Goal: Information Seeking & Learning: Compare options

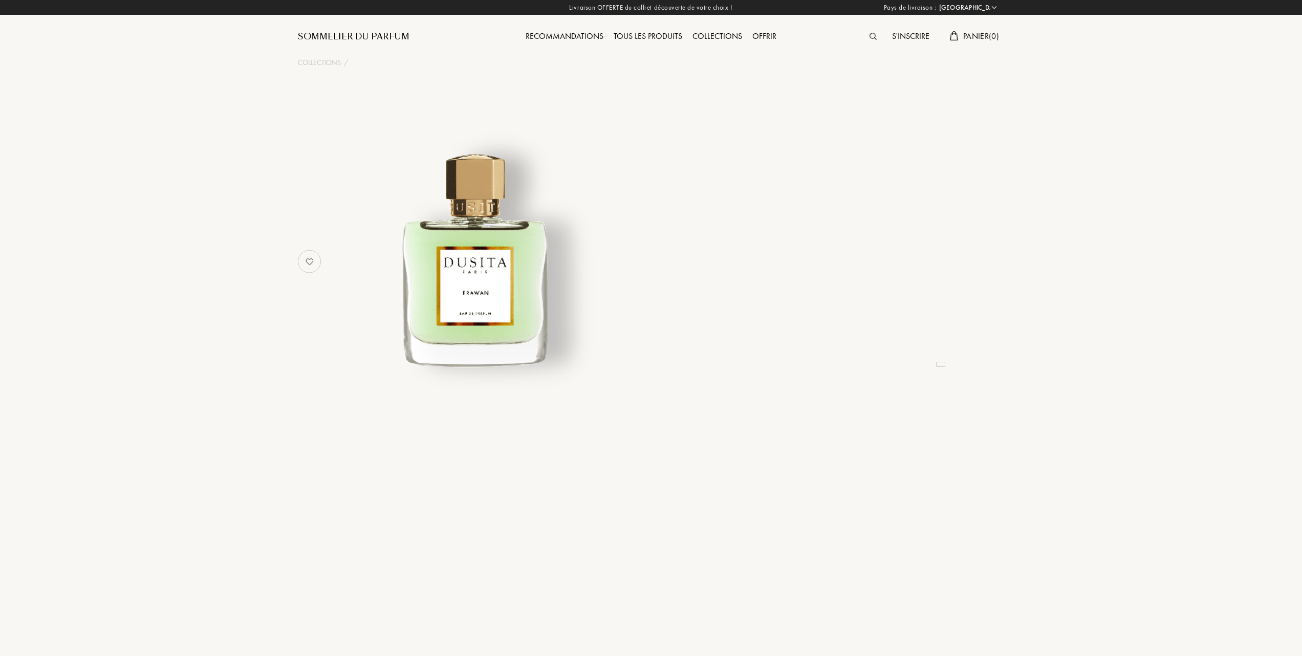
select select "FR"
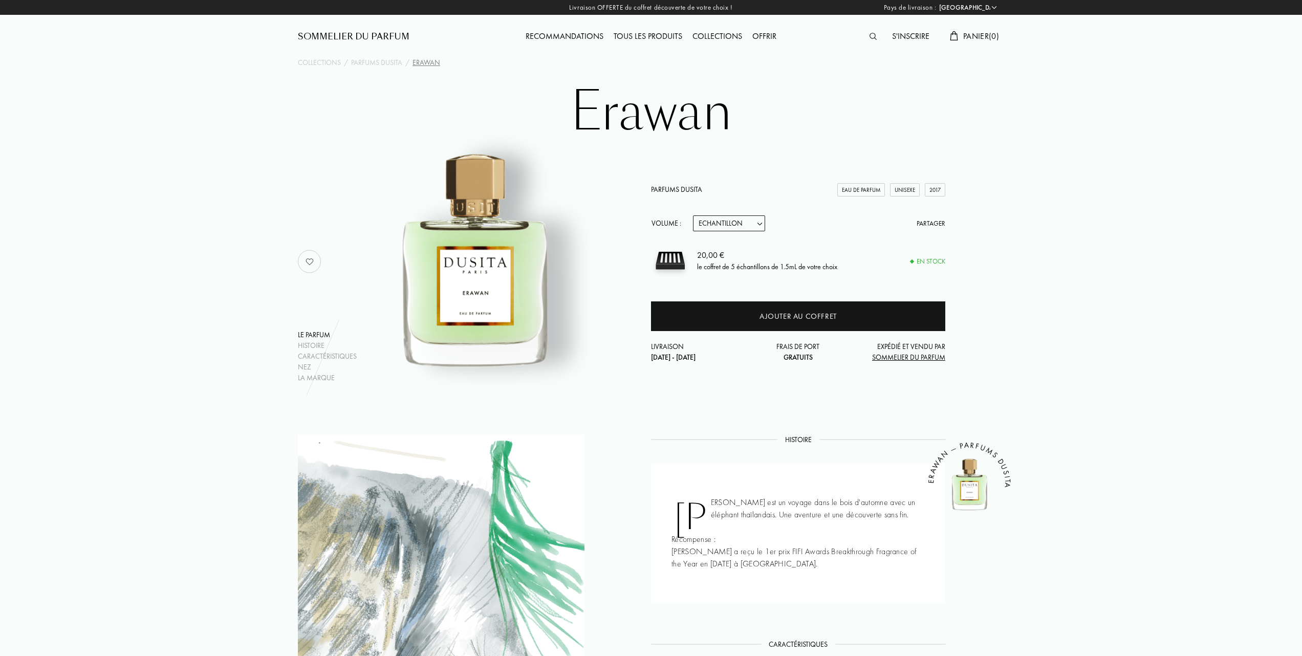
click at [762, 224] on select "Echantillon 15mL 22.5mL (3 * 7.5mL) 50mL 100mL" at bounding box center [729, 223] width 72 height 16
select select "1"
click at [693, 215] on select "Echantillon 15mL 22.5mL (3 * 7.5mL) 50mL 100mL" at bounding box center [729, 223] width 72 height 16
select select "1"
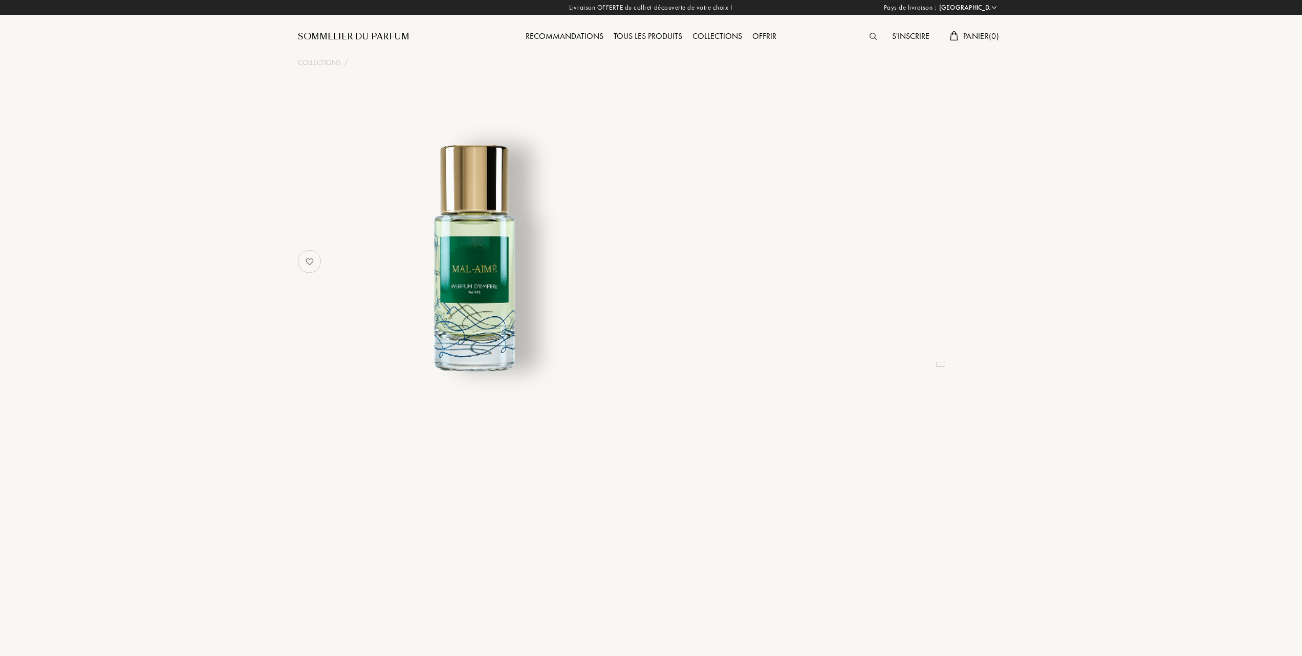
select select "FR"
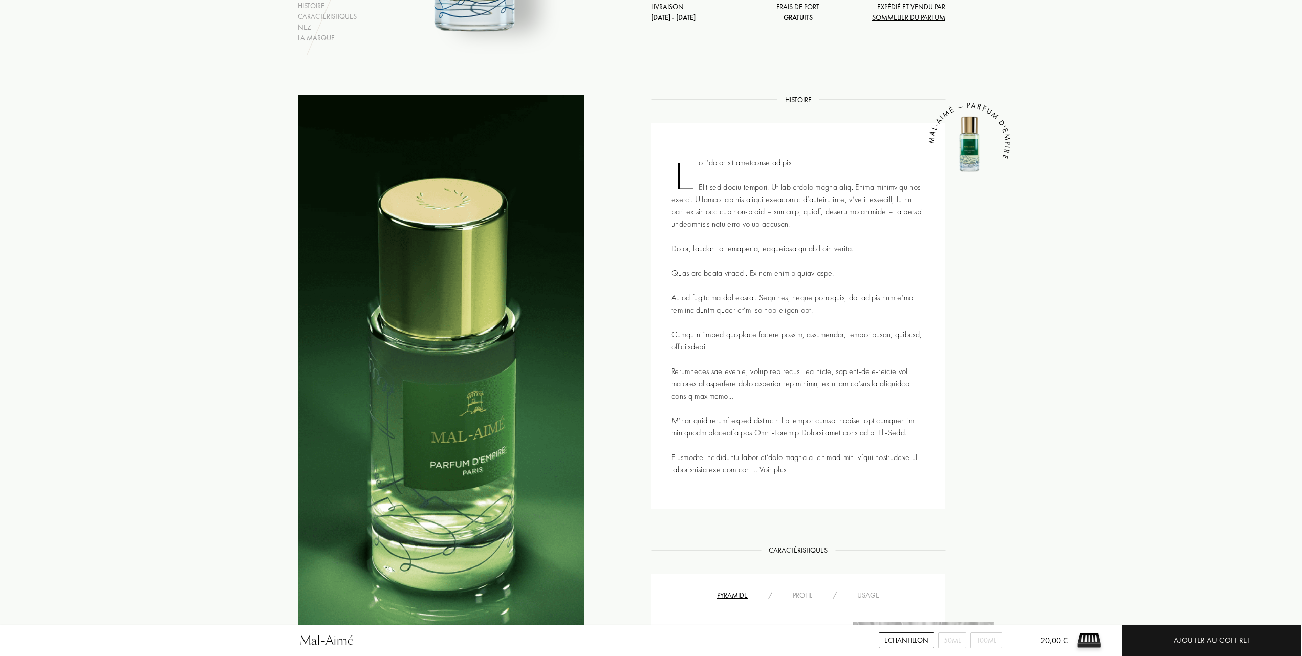
scroll to position [68, 0]
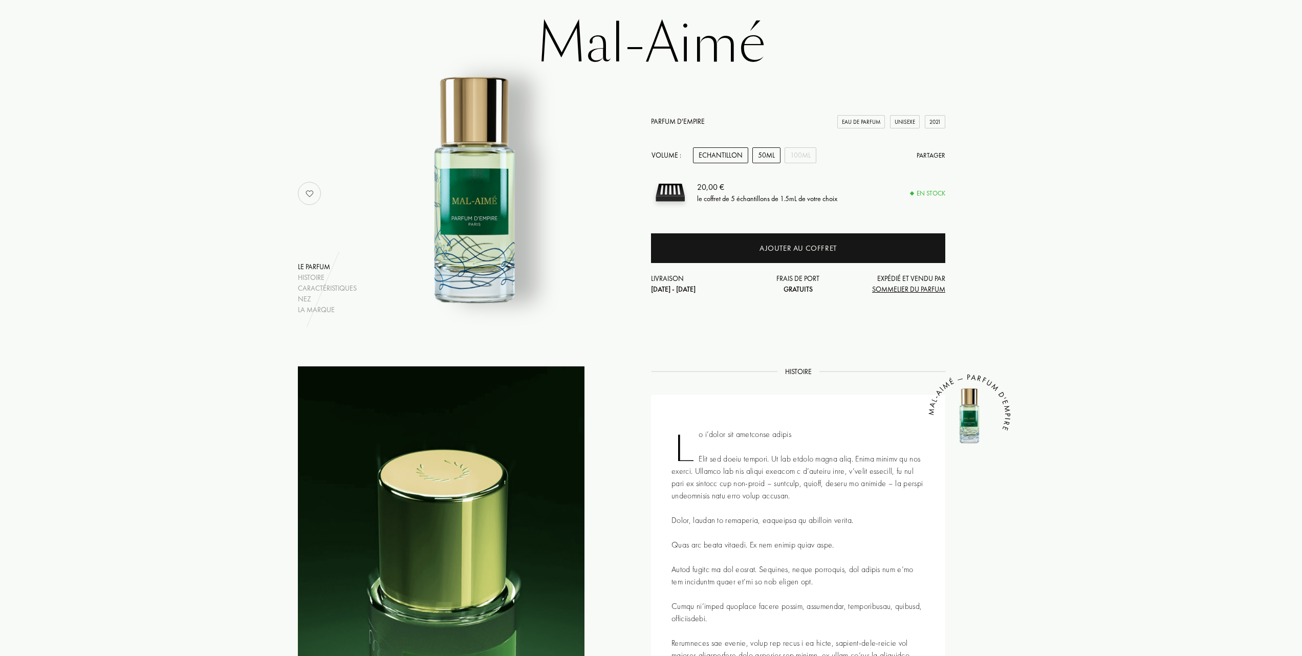
click at [768, 154] on div "50mL" at bounding box center [766, 155] width 28 height 16
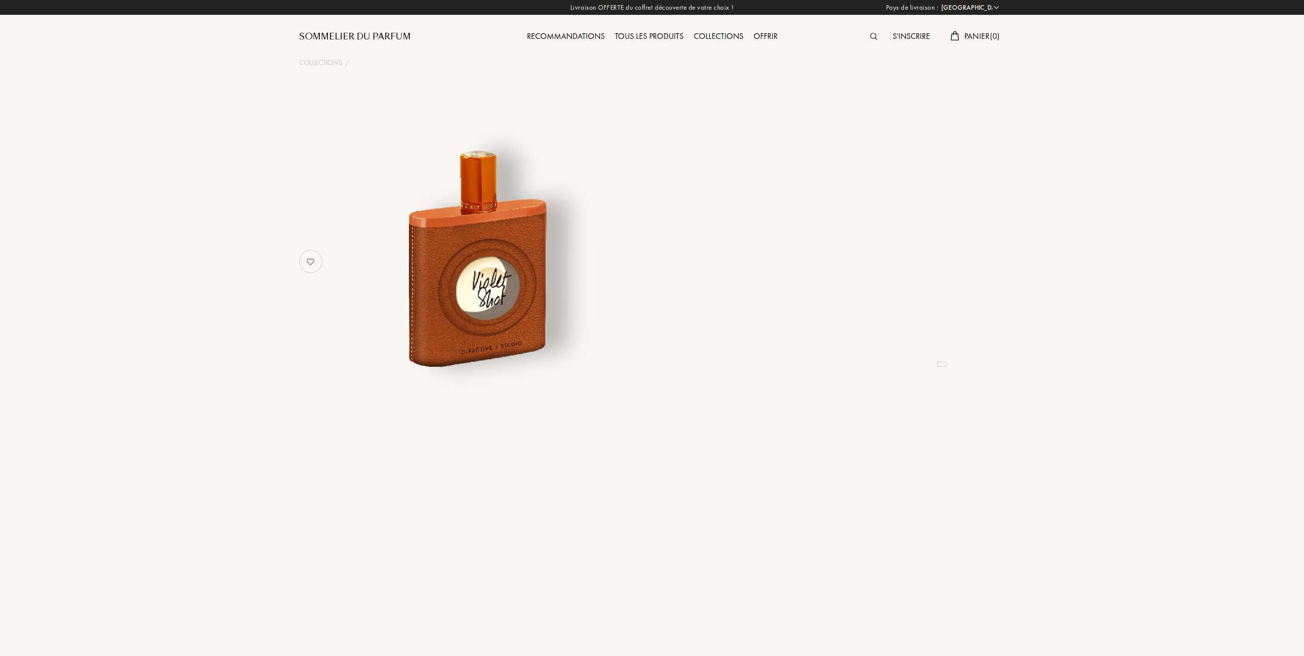
select select "FR"
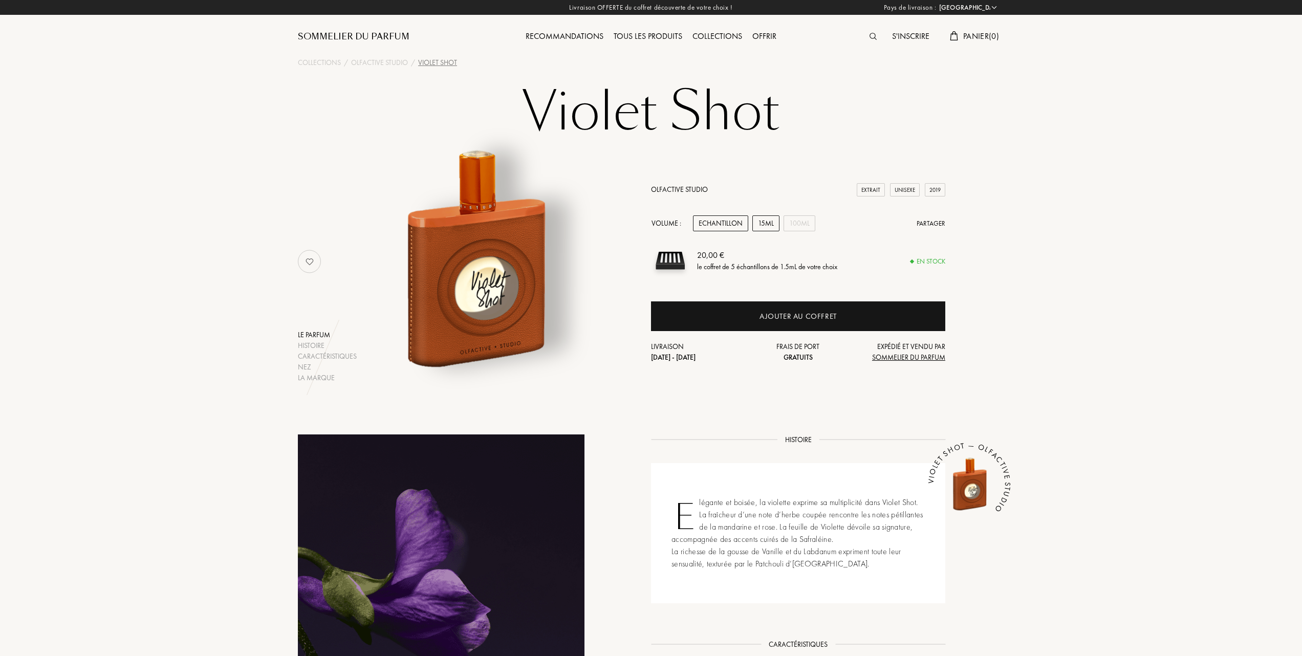
click at [764, 223] on div "15mL" at bounding box center [765, 223] width 27 height 16
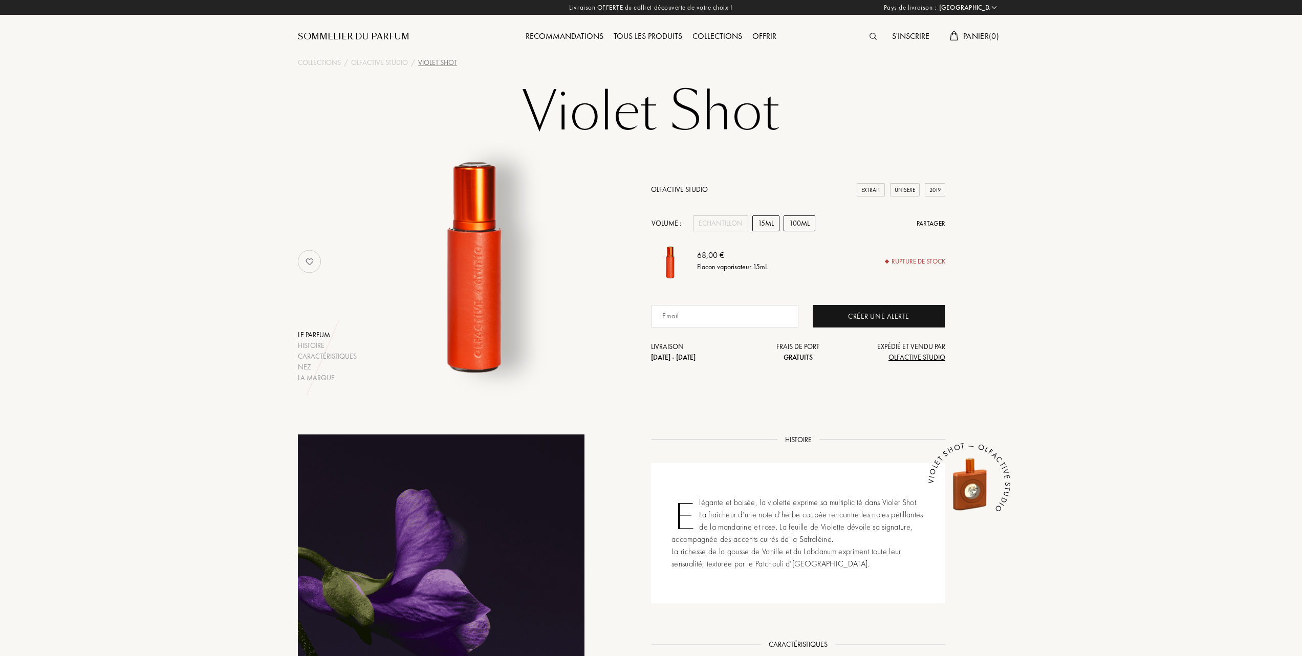
click at [797, 222] on div "100mL" at bounding box center [799, 223] width 32 height 16
